Goal: Information Seeking & Learning: Learn about a topic

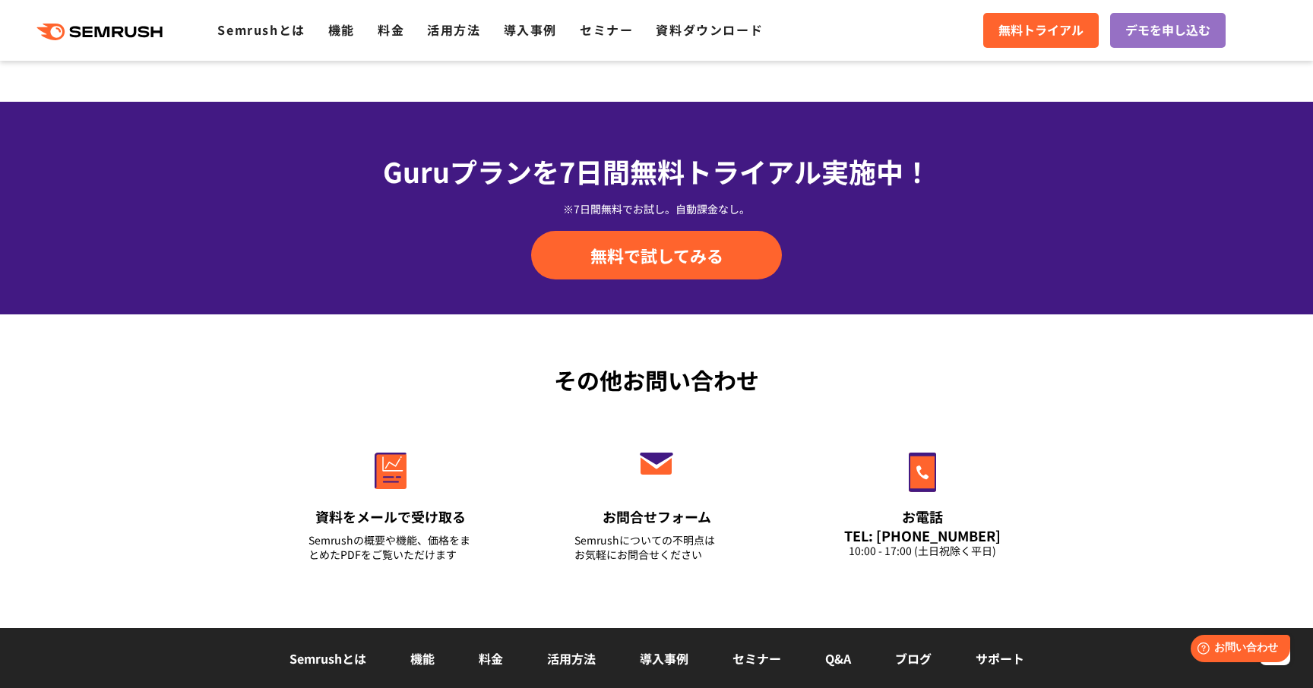
scroll to position [5320, 0]
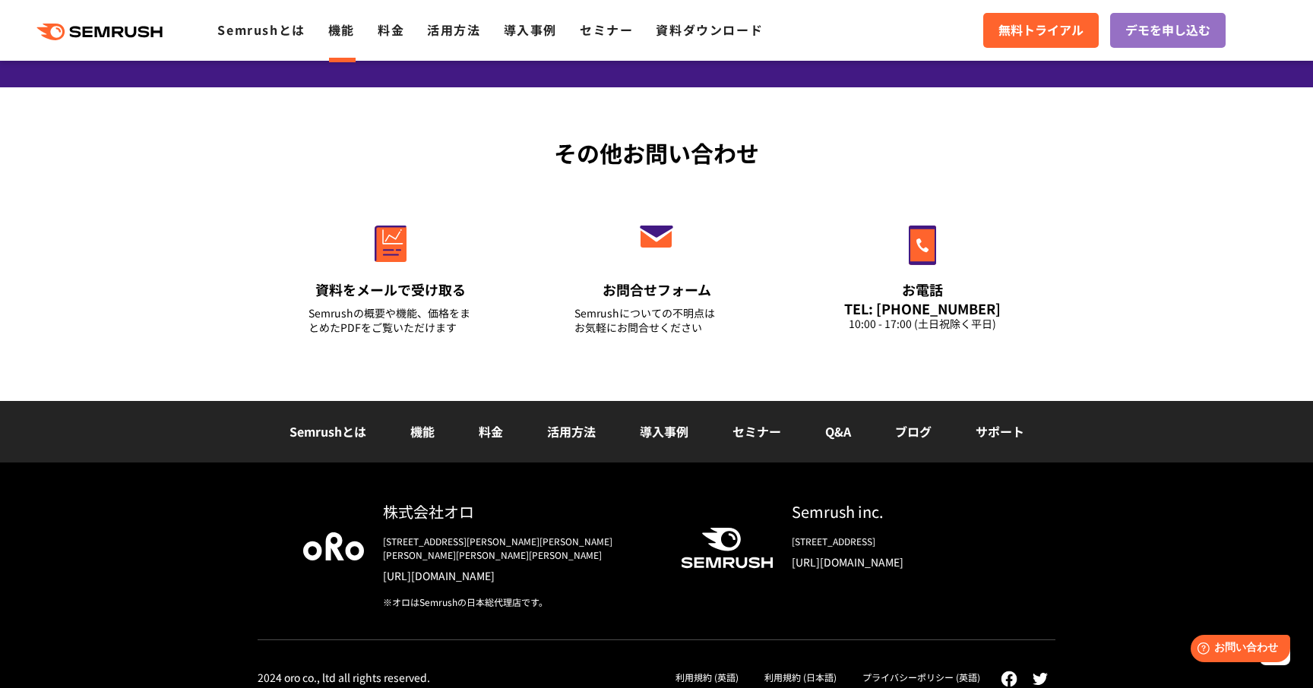
click at [341, 29] on link "機能" at bounding box center [341, 30] width 27 height 18
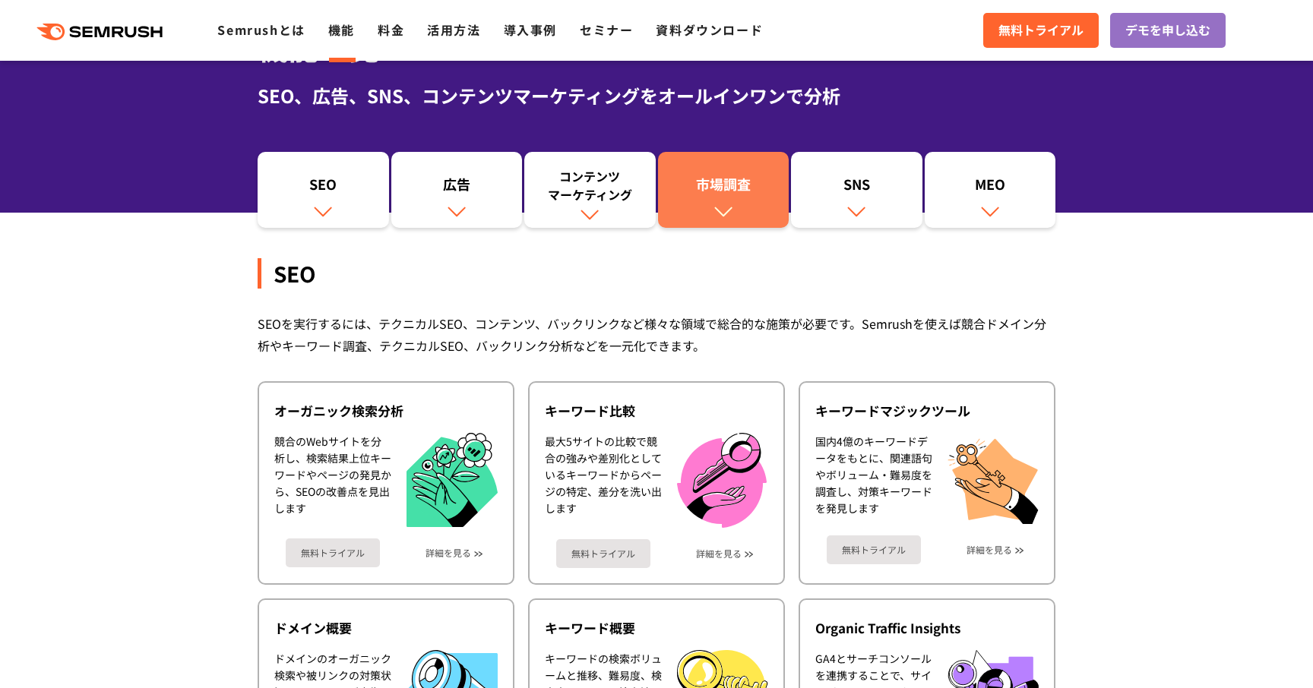
click at [730, 201] on link "市場調査" at bounding box center [723, 190] width 131 height 76
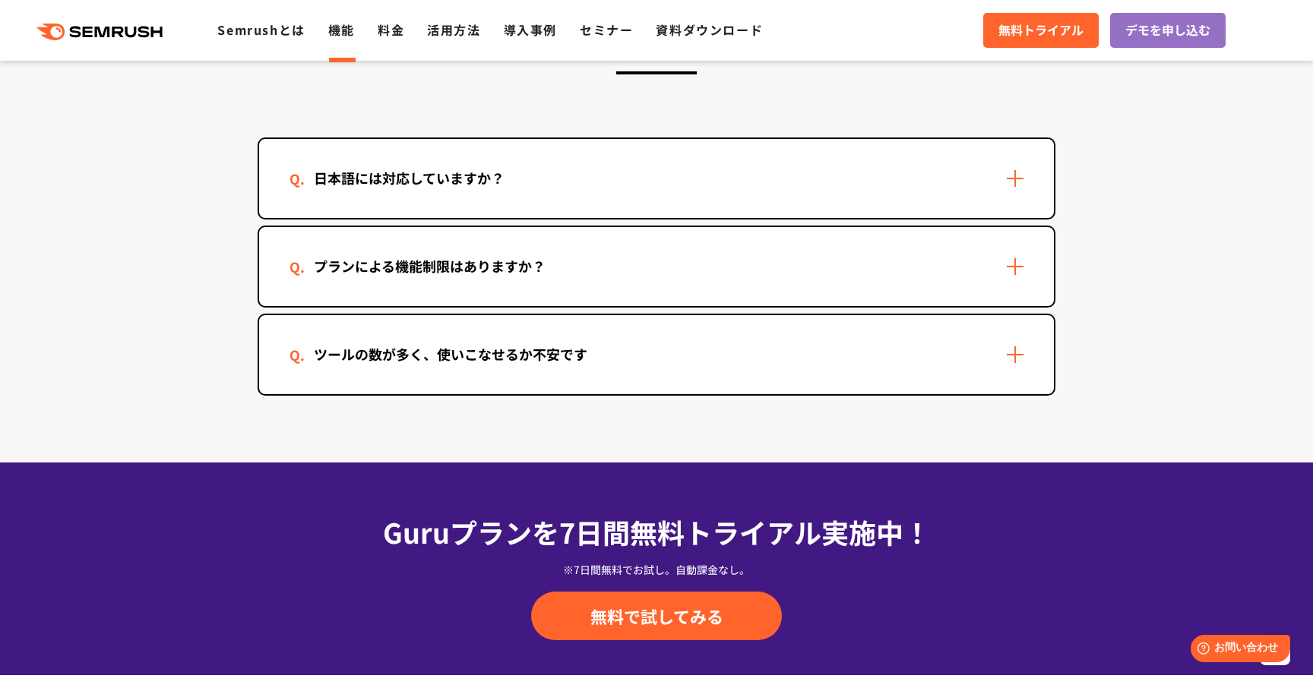
scroll to position [4593, 0]
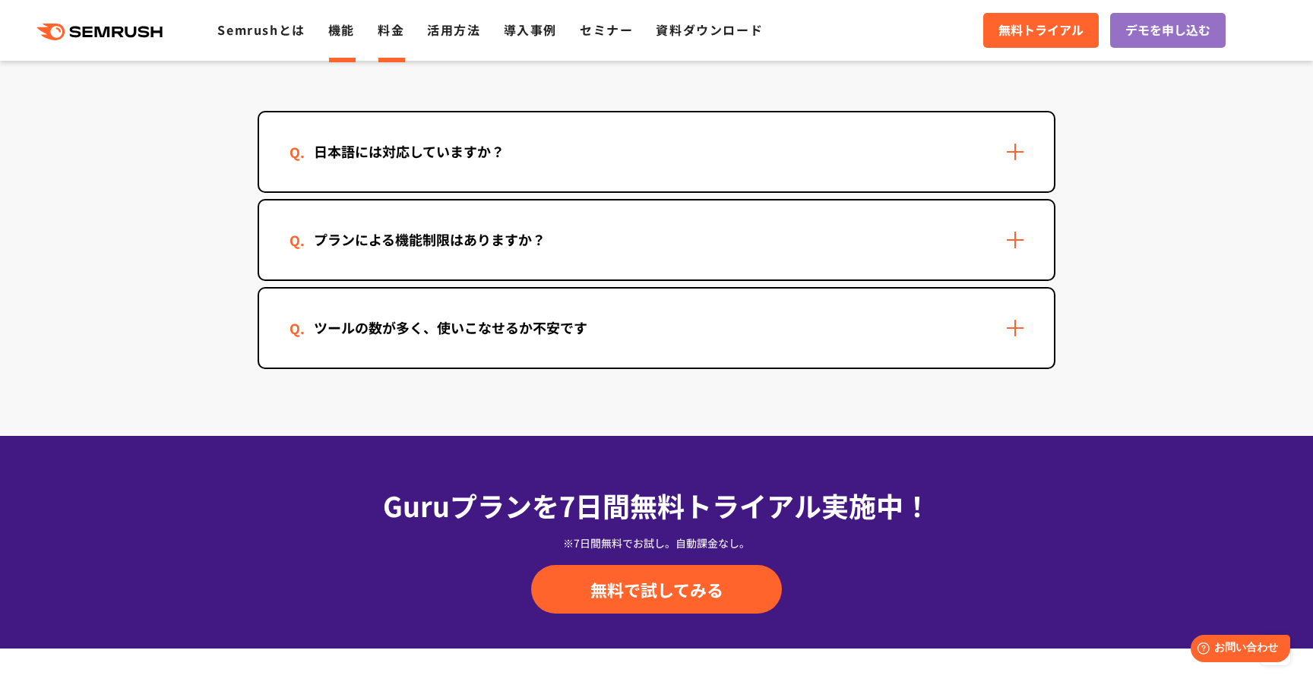
click at [390, 28] on link "料金" at bounding box center [391, 30] width 27 height 18
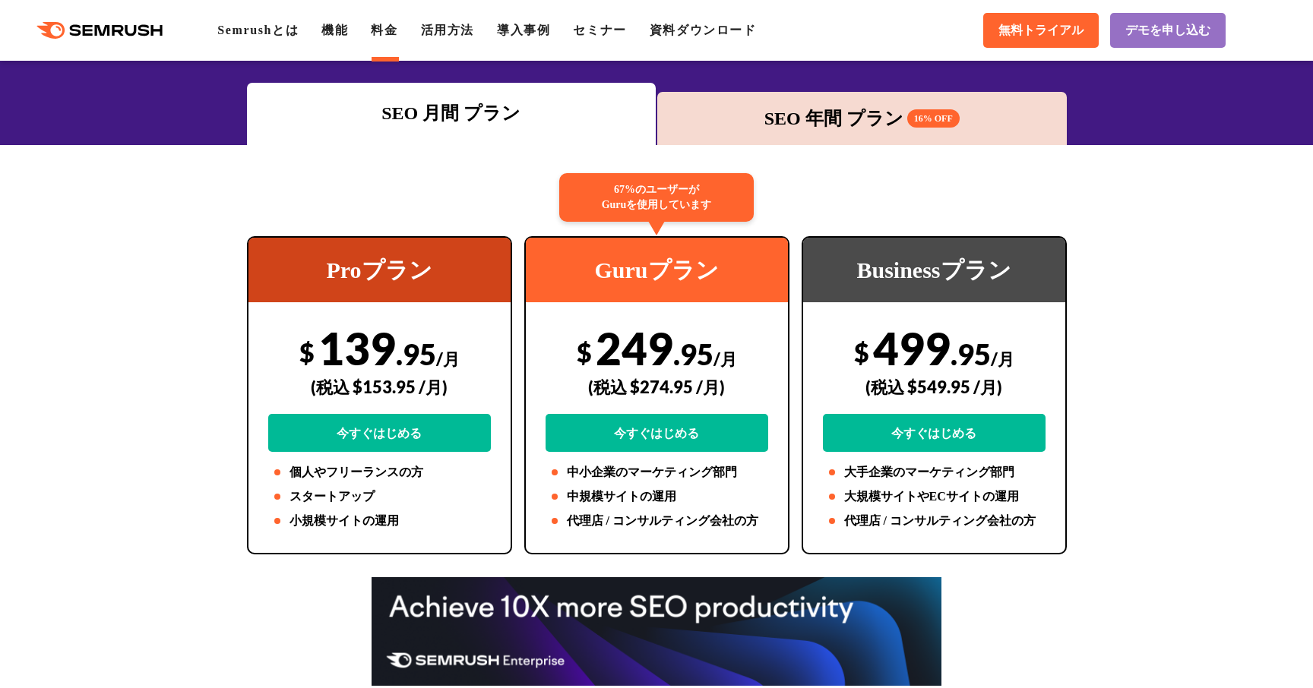
scroll to position [178, 0]
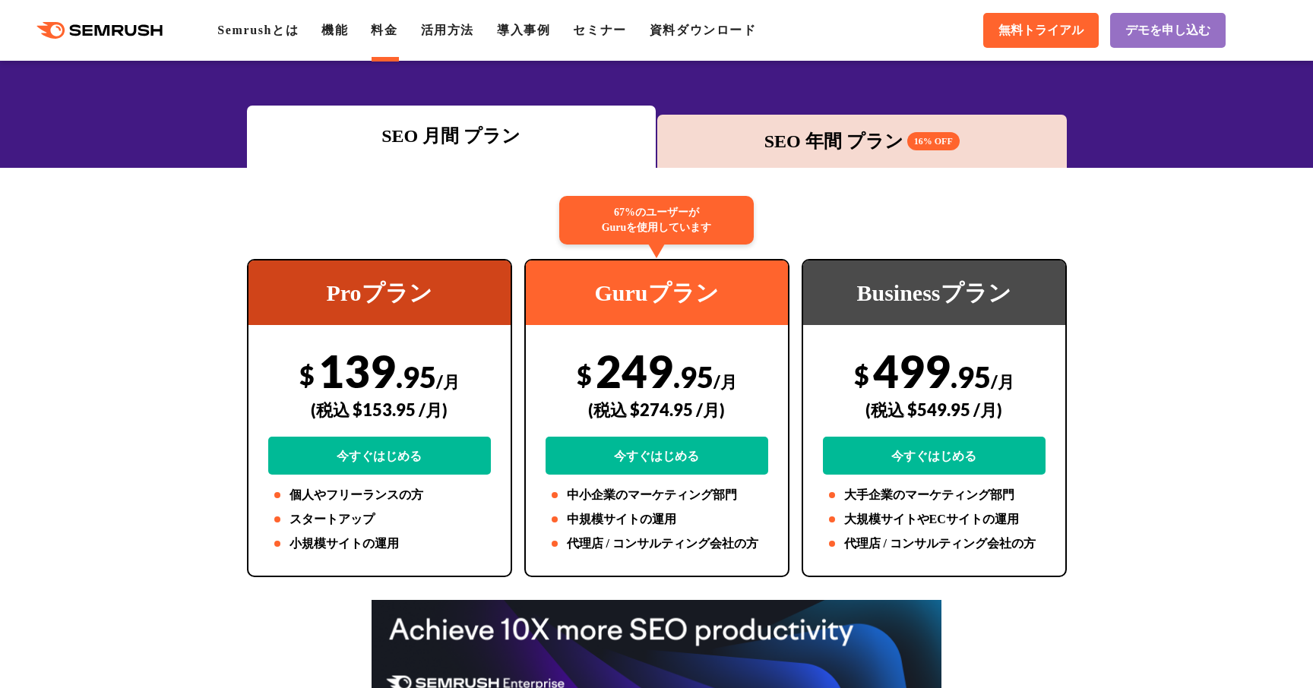
click at [817, 146] on div "SEO 年間 プラン 16% OFF" at bounding box center [862, 141] width 394 height 27
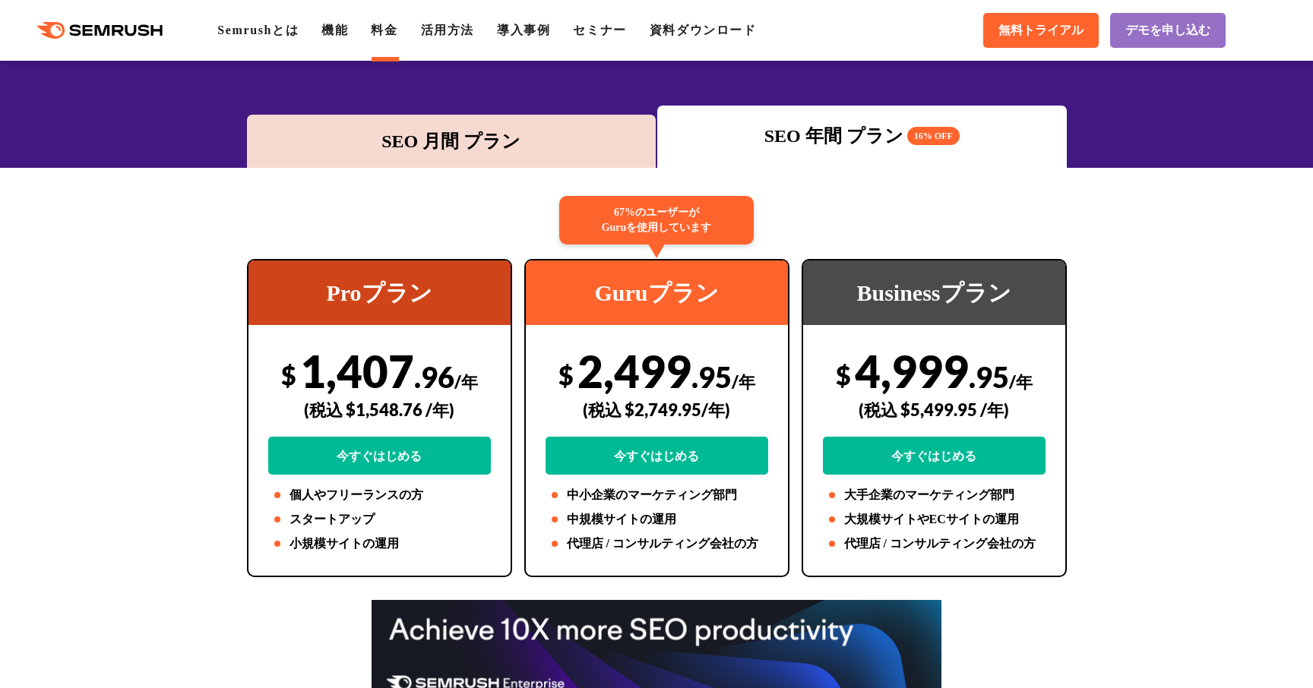
click at [542, 142] on div "SEO 月間 プラン" at bounding box center [452, 141] width 394 height 27
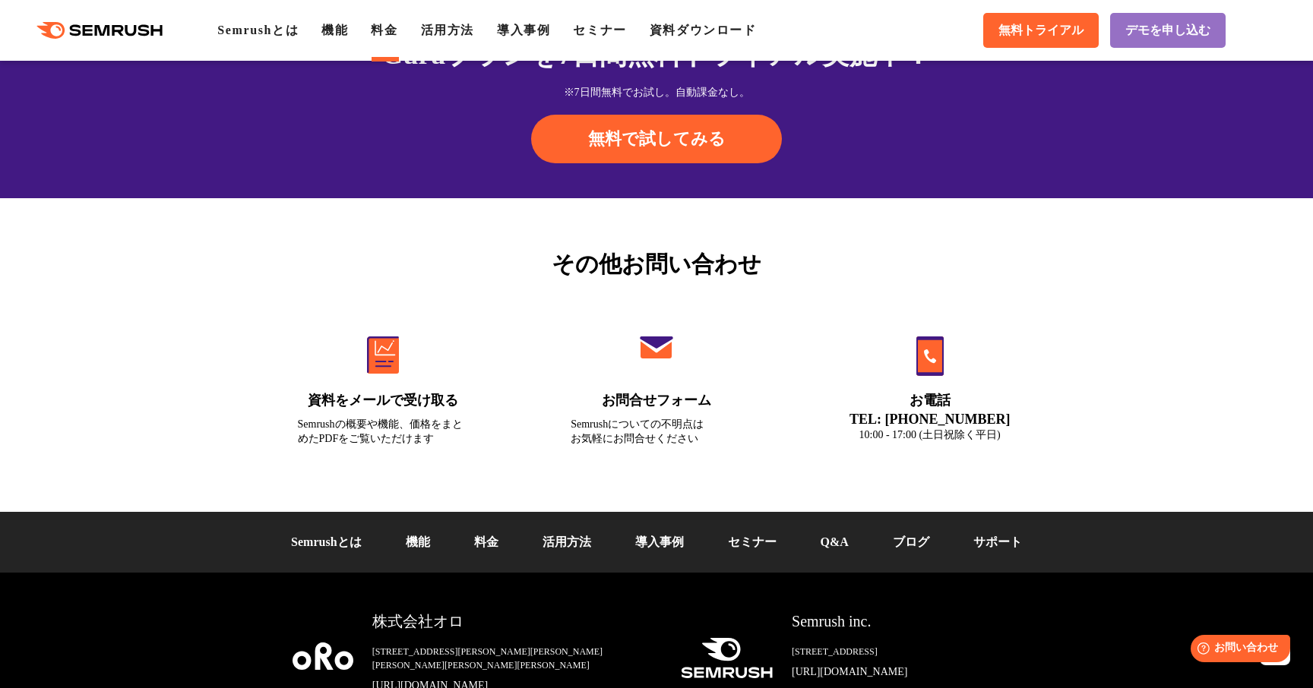
scroll to position [5123, 0]
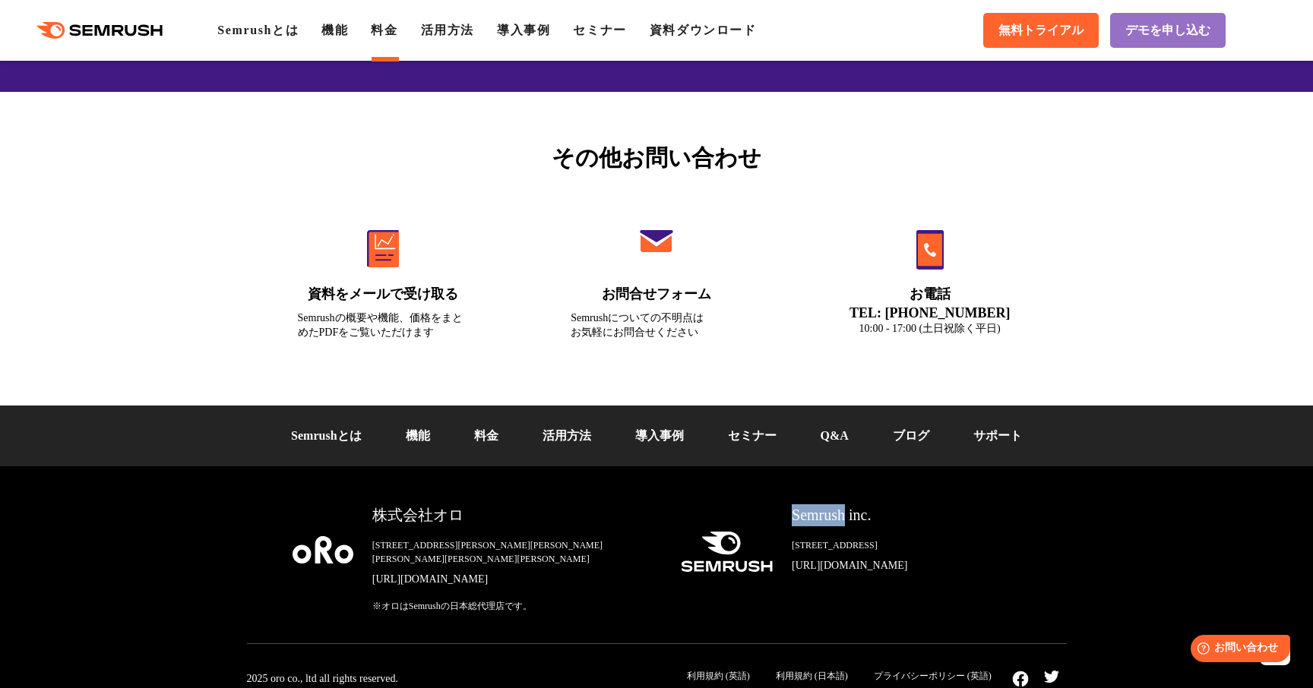
drag, startPoint x: 793, startPoint y: 514, endPoint x: 862, endPoint y: 517, distance: 69.2
click at [862, 517] on div "Semrush inc." at bounding box center [906, 516] width 229 height 22
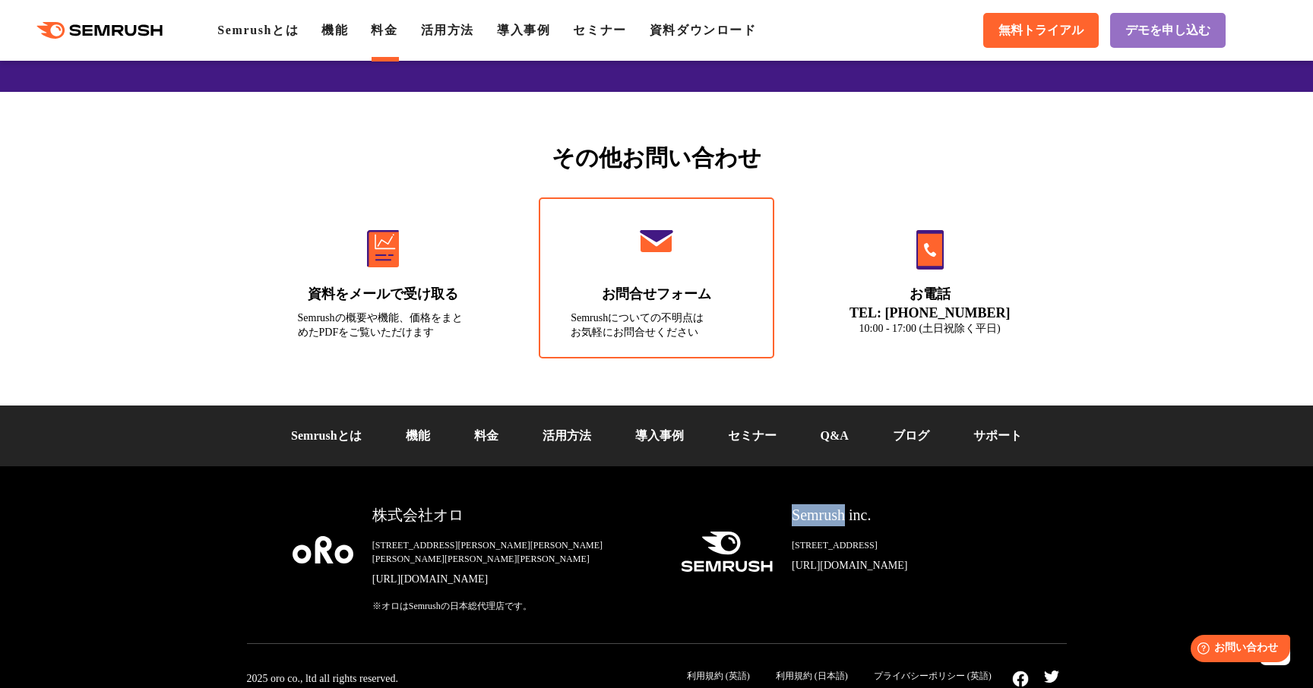
copy div "Semrush"
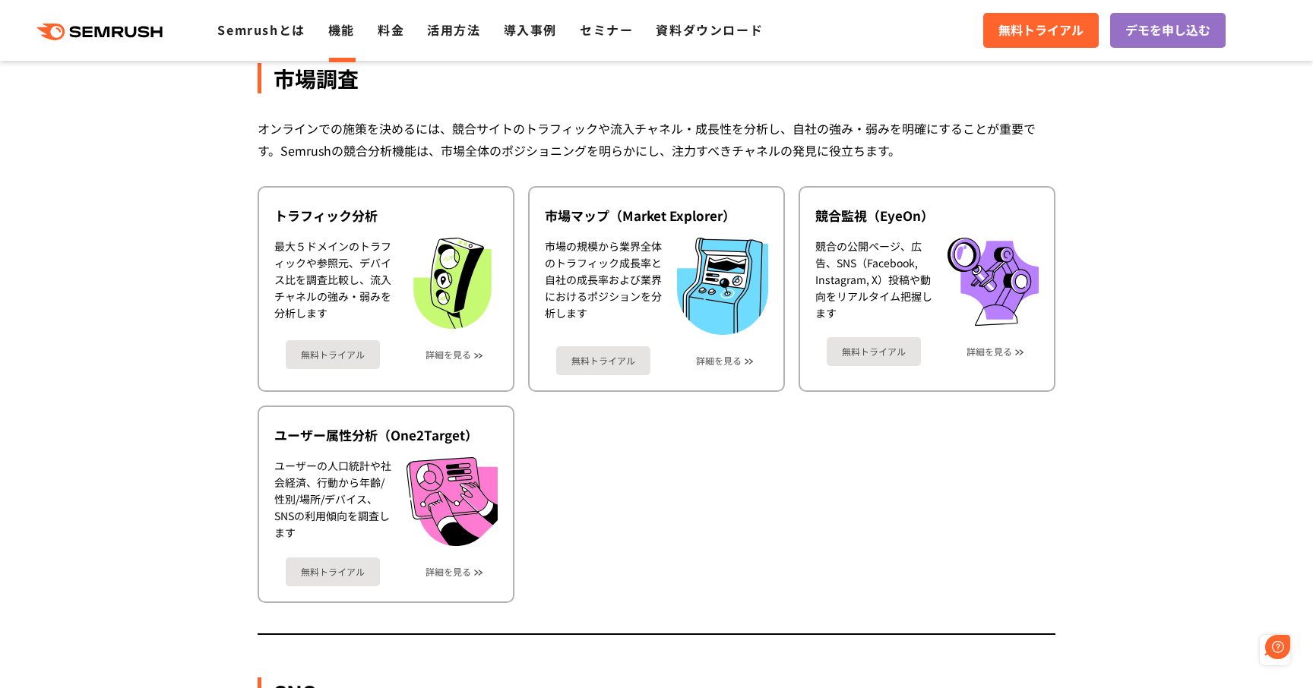
scroll to position [2567, 0]
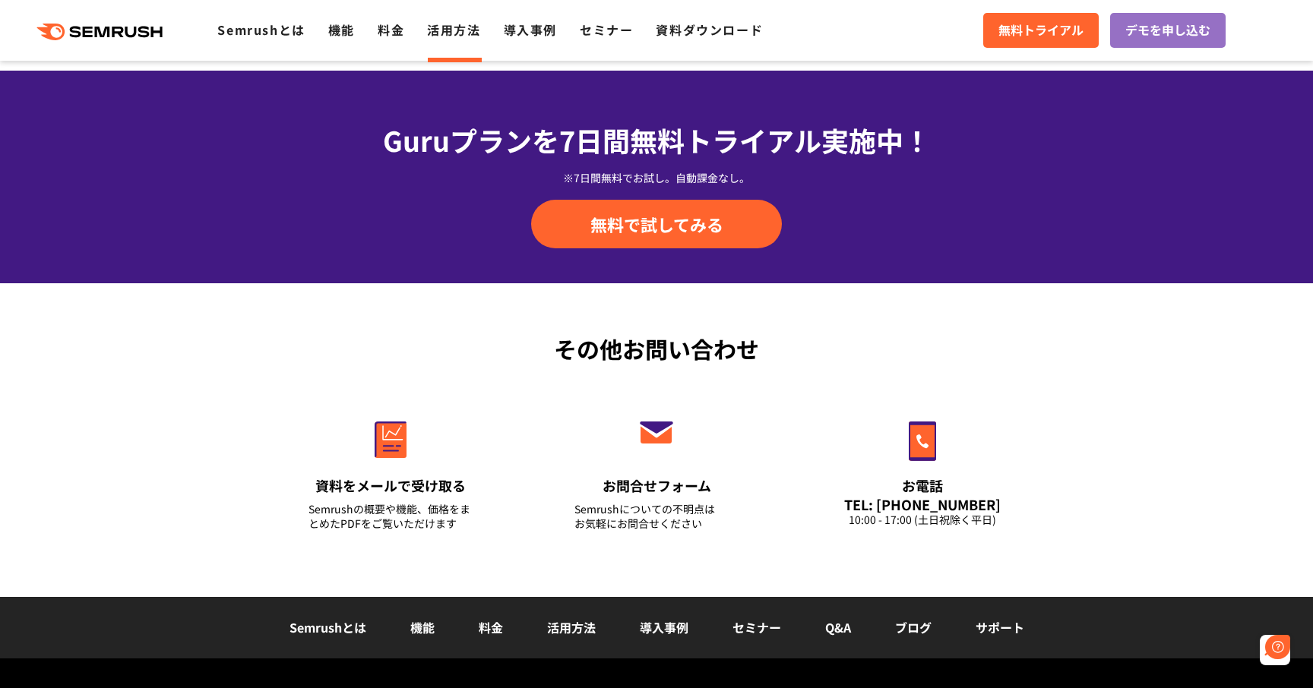
click at [446, 30] on link "活用方法" at bounding box center [453, 30] width 53 height 18
